Goal: Information Seeking & Learning: Understand process/instructions

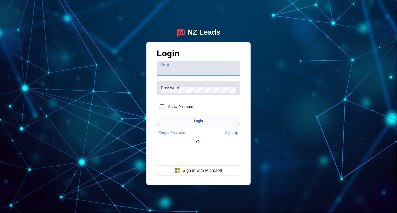
click at [188, 72] on input "Email" at bounding box center [198, 70] width 75 height 6
type input "[EMAIL_ADDRESS][DOMAIN_NAME]"
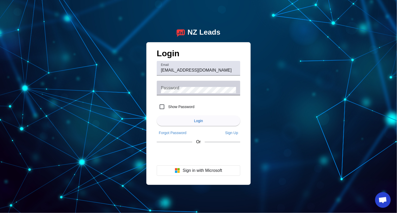
click at [182, 94] on div "Password" at bounding box center [198, 88] width 75 height 15
click at [157, 116] on button "Login" at bounding box center [198, 121] width 83 height 10
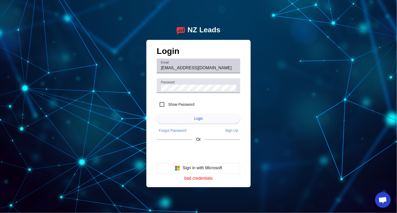
click at [188, 71] on div "Email [EMAIL_ADDRESS][DOMAIN_NAME]" at bounding box center [198, 66] width 75 height 15
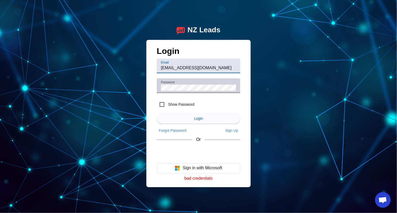
click at [191, 82] on div "Password" at bounding box center [198, 85] width 75 height 15
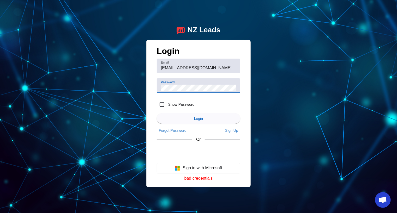
click at [184, 104] on label "Show Password" at bounding box center [180, 104] width 27 height 5
click at [167, 104] on input "Show Password" at bounding box center [162, 104] width 10 height 10
checkbox input "true"
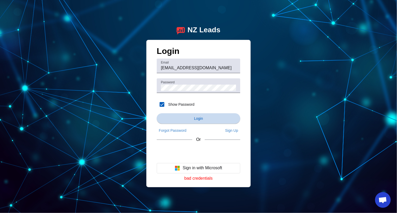
click at [191, 117] on span "submit" at bounding box center [198, 118] width 83 height 13
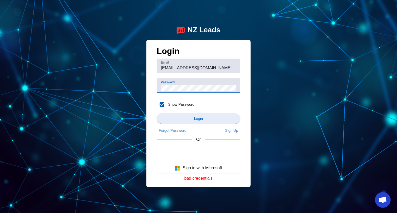
click at [206, 122] on span "submit" at bounding box center [198, 118] width 83 height 13
click at [109, 85] on div "NZ Leads Login Email [EMAIL_ADDRESS][DOMAIN_NAME] Password Show Password Login …" at bounding box center [198, 106] width 397 height 213
click at [157, 113] on button "Login" at bounding box center [198, 118] width 83 height 10
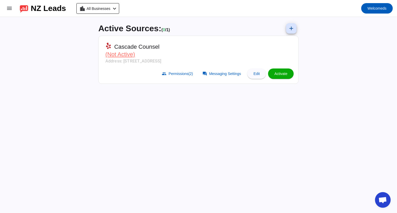
click at [161, 138] on div "Active Sources: ( 0 / 1) add Cascade Counsel (Not Active) Address: [STREET_ADDR…" at bounding box center [198, 115] width 208 height 196
click at [182, 73] on span "Permissions (2)" at bounding box center [181, 74] width 24 height 4
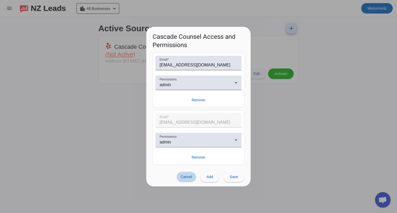
click at [189, 180] on span at bounding box center [186, 177] width 20 height 10
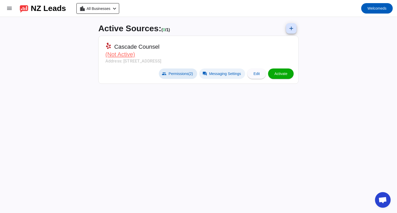
click at [229, 76] on span at bounding box center [222, 74] width 46 height 10
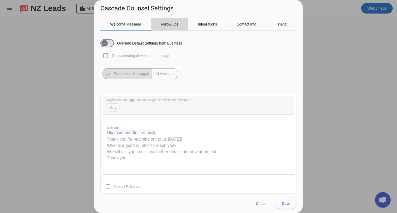
click at [171, 27] on span "Follow-ups" at bounding box center [170, 24] width 18 height 13
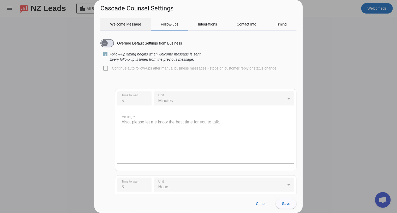
click at [144, 23] on div "Welcome Message" at bounding box center [125, 24] width 51 height 13
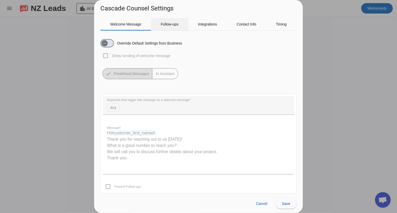
click at [155, 23] on div "Follow-ups" at bounding box center [169, 24] width 37 height 13
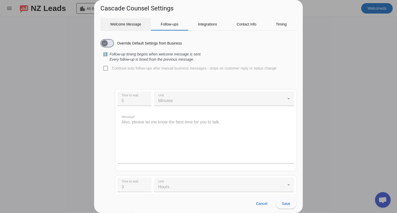
click at [132, 23] on span "Welcome Message" at bounding box center [125, 24] width 31 height 4
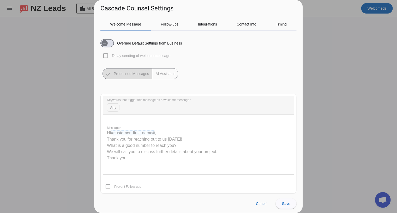
click at [163, 76] on mat-button-toggle-group "Predefined Messages AI Assistant" at bounding box center [140, 73] width 76 height 11
click at [173, 27] on span "Follow-ups" at bounding box center [170, 24] width 18 height 13
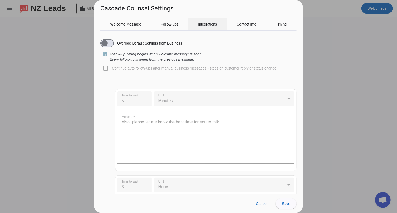
click at [213, 23] on span "Integrations" at bounding box center [207, 24] width 19 height 4
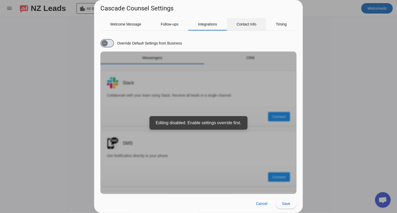
click at [242, 23] on span "Contact Info" at bounding box center [246, 24] width 20 height 4
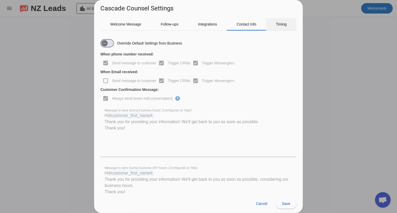
click at [273, 23] on div "Timing" at bounding box center [281, 24] width 30 height 13
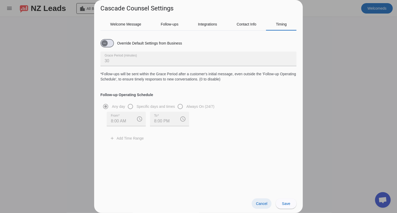
click at [265, 206] on span "Cancel" at bounding box center [261, 204] width 11 height 4
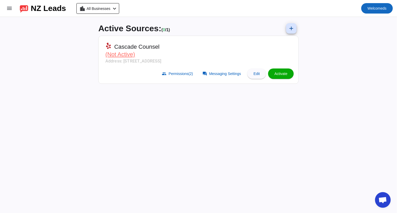
click at [377, 6] on span "Welcome" at bounding box center [374, 8] width 15 height 4
click at [100, 8] on div at bounding box center [198, 106] width 397 height 213
click at [104, 8] on span "All Businesses" at bounding box center [99, 8] width 24 height 7
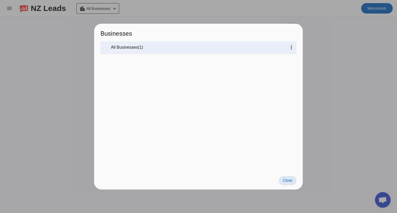
click at [132, 7] on div at bounding box center [198, 106] width 397 height 213
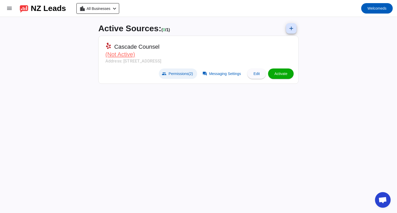
click at [166, 72] on span at bounding box center [178, 74] width 38 height 10
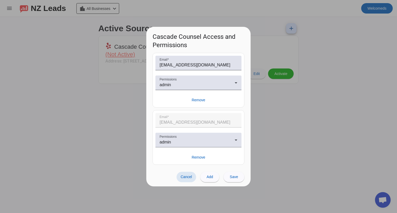
click at [139, 76] on div at bounding box center [198, 106] width 397 height 213
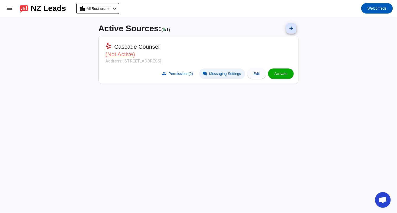
click at [228, 73] on span "Messaging Settings" at bounding box center [225, 74] width 32 height 4
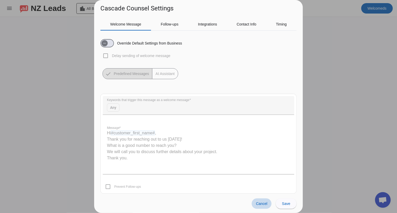
click at [263, 204] on span "Cancel" at bounding box center [261, 204] width 11 height 4
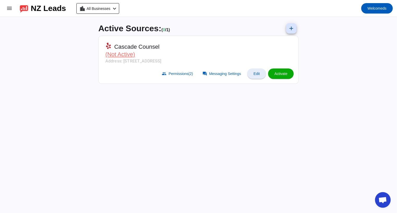
click at [258, 76] on span at bounding box center [256, 73] width 19 height 13
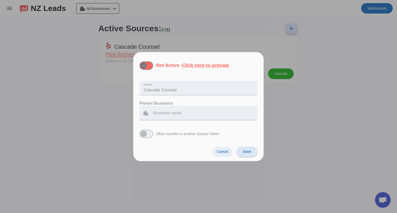
click at [225, 151] on span "Cancel" at bounding box center [222, 152] width 11 height 4
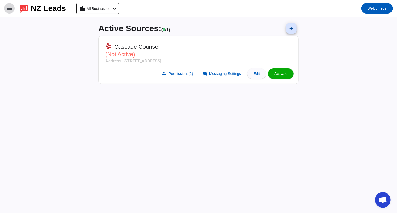
click at [10, 3] on span at bounding box center [9, 8] width 13 height 13
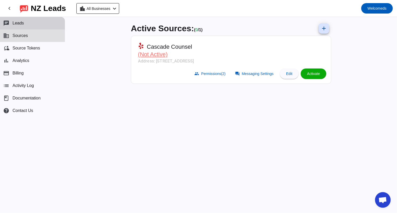
click at [18, 25] on span "Leads" at bounding box center [18, 23] width 11 height 5
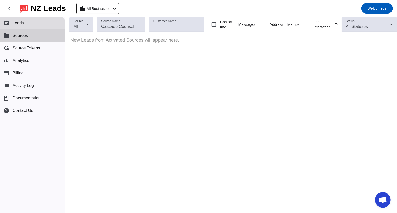
click at [20, 38] on span "Sources" at bounding box center [20, 35] width 15 height 5
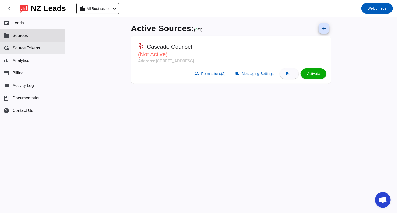
click at [22, 46] on span "Source Tokens" at bounding box center [27, 48] width 28 height 5
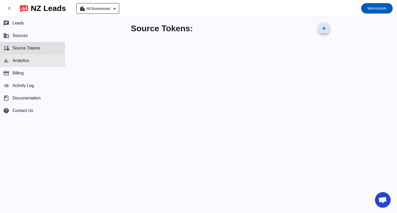
click at [33, 62] on button "bar_chart Analytics" at bounding box center [32, 60] width 65 height 13
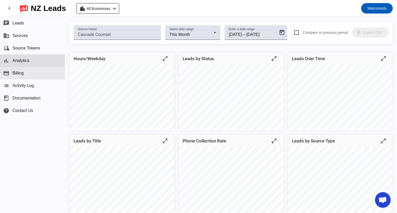
click at [32, 69] on button "payment Billing" at bounding box center [32, 73] width 65 height 13
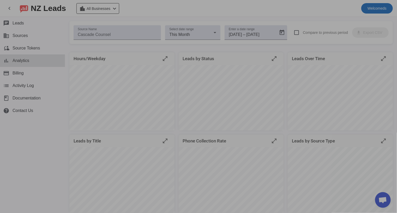
click at [31, 75] on div at bounding box center [198, 106] width 397 height 213
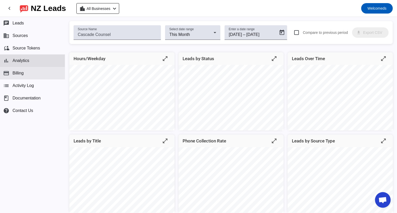
click at [31, 73] on button "payment Billing" at bounding box center [32, 73] width 65 height 13
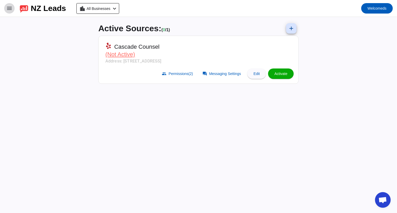
click at [11, 9] on mat-icon "menu" at bounding box center [9, 8] width 6 height 6
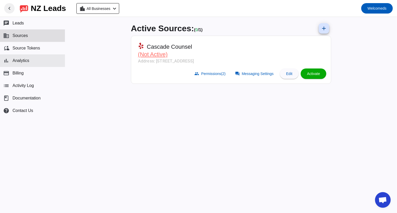
click at [26, 61] on span "Analytics" at bounding box center [21, 60] width 17 height 5
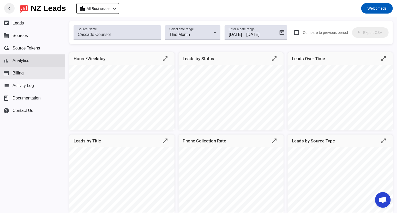
click at [28, 71] on button "payment Billing" at bounding box center [32, 73] width 65 height 13
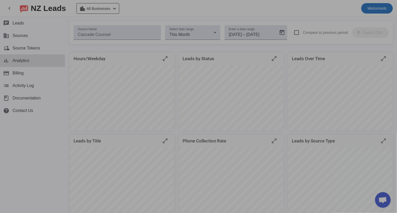
click at [29, 75] on div at bounding box center [198, 106] width 397 height 213
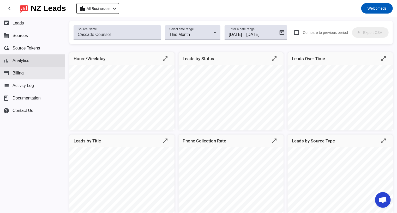
click at [25, 74] on button "payment Billing" at bounding box center [32, 73] width 65 height 13
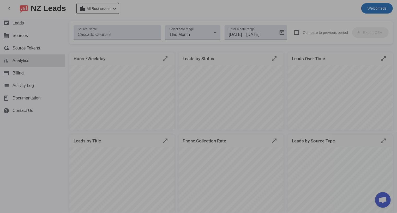
click at [27, 87] on div at bounding box center [198, 106] width 397 height 213
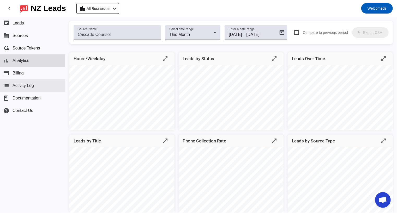
click at [26, 87] on span "Activity Log" at bounding box center [23, 85] width 21 height 5
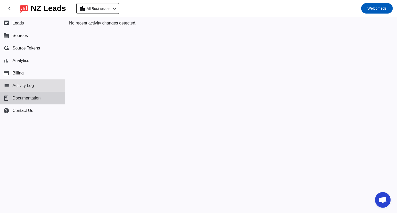
click at [28, 96] on span "Documentation" at bounding box center [27, 98] width 28 height 5
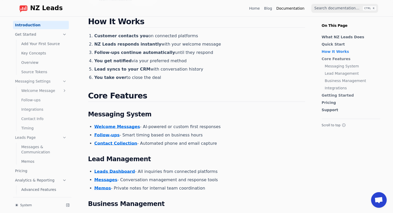
scroll to position [177, 0]
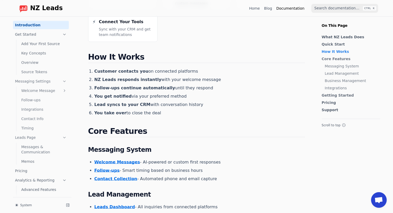
click at [136, 85] on strong "Follow-ups continue automatically" at bounding box center [134, 87] width 81 height 5
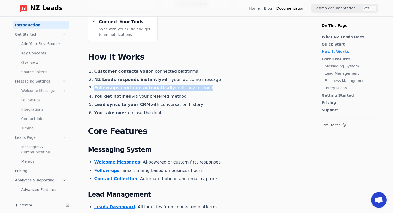
click at [136, 85] on strong "Follow-ups continue automatically" at bounding box center [134, 87] width 81 height 5
click at [115, 94] on strong "You get notified" at bounding box center [112, 96] width 37 height 5
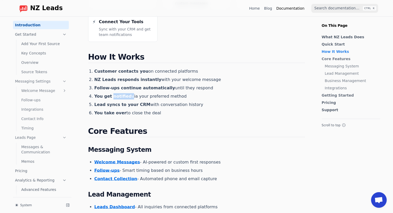
click at [115, 94] on strong "You get notified" at bounding box center [112, 96] width 37 height 5
click at [122, 102] on strong "Lead syncs to your CRM" at bounding box center [122, 104] width 56 height 5
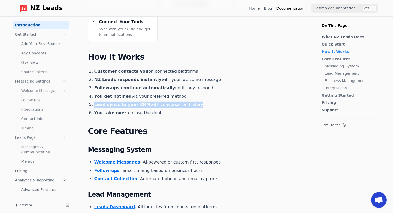
click at [122, 102] on strong "Lead syncs to your CRM" at bounding box center [122, 104] width 56 height 5
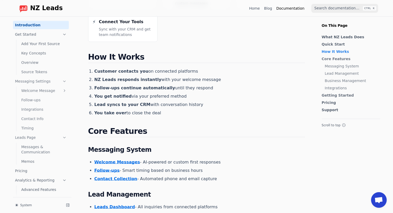
click at [122, 110] on li "You take over to close the deal" at bounding box center [199, 113] width 211 height 6
click at [165, 159] on li "Welcome Messages - AI-powered or custom first responses" at bounding box center [199, 162] width 211 height 6
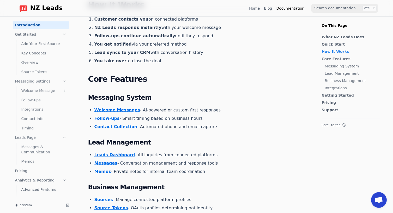
click at [111, 116] on link "Follow-ups" at bounding box center [106, 118] width 25 height 5
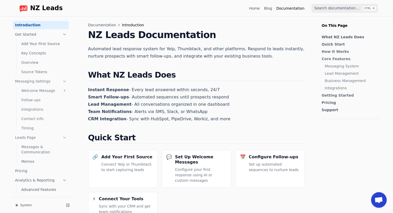
click at [55, 85] on link "Messaging Settings" at bounding box center [41, 81] width 56 height 8
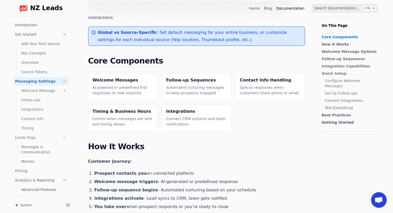
scroll to position [78, 0]
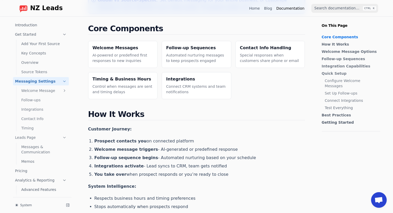
click at [165, 155] on li "Follow-up sequence begins - Automated nurturing based on your schedule" at bounding box center [199, 158] width 211 height 6
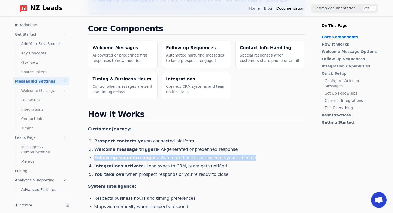
click at [165, 155] on li "Follow-up sequence begins - Automated nurturing based on your schedule" at bounding box center [199, 158] width 211 height 6
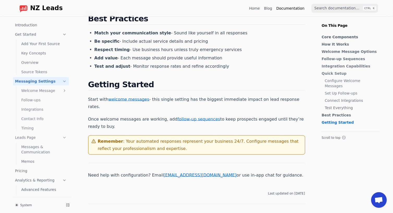
scroll to position [756, 0]
